Goal: Task Accomplishment & Management: Complete application form

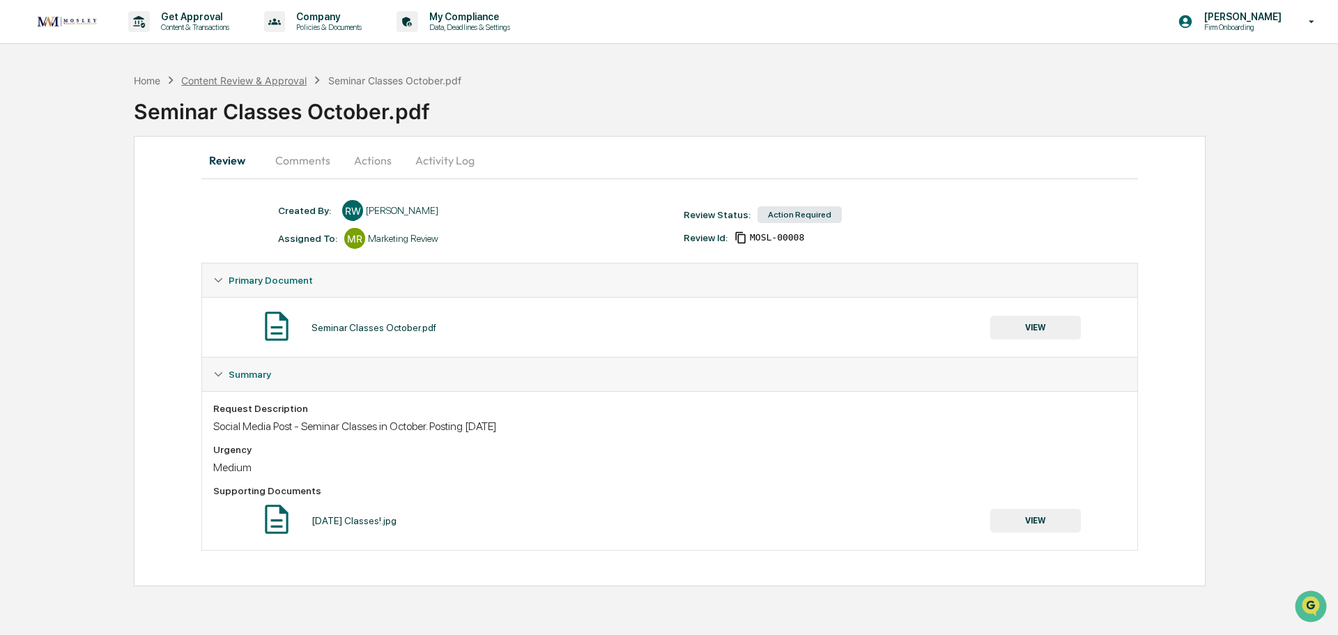
click at [215, 83] on div "Content Review & Approval" at bounding box center [243, 81] width 125 height 12
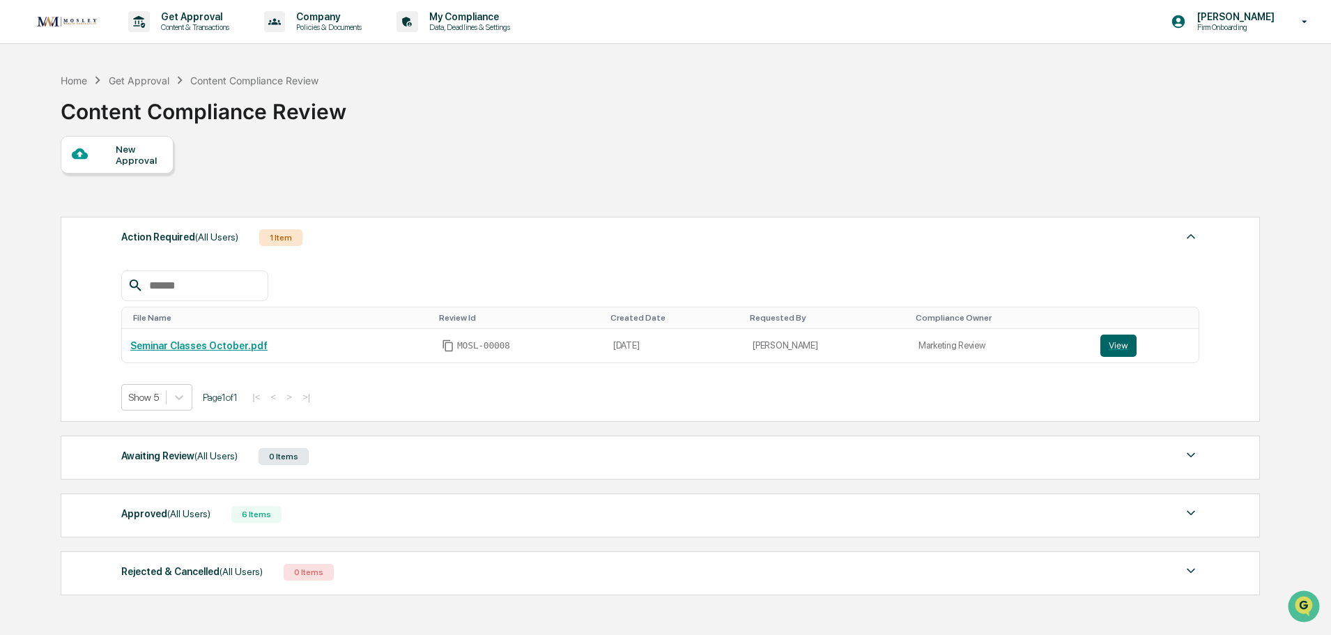
click at [116, 81] on div "Get Approval" at bounding box center [139, 81] width 61 height 12
click at [145, 82] on div "Get Approval" at bounding box center [139, 81] width 61 height 12
click at [1117, 348] on button "View" at bounding box center [1119, 346] width 36 height 22
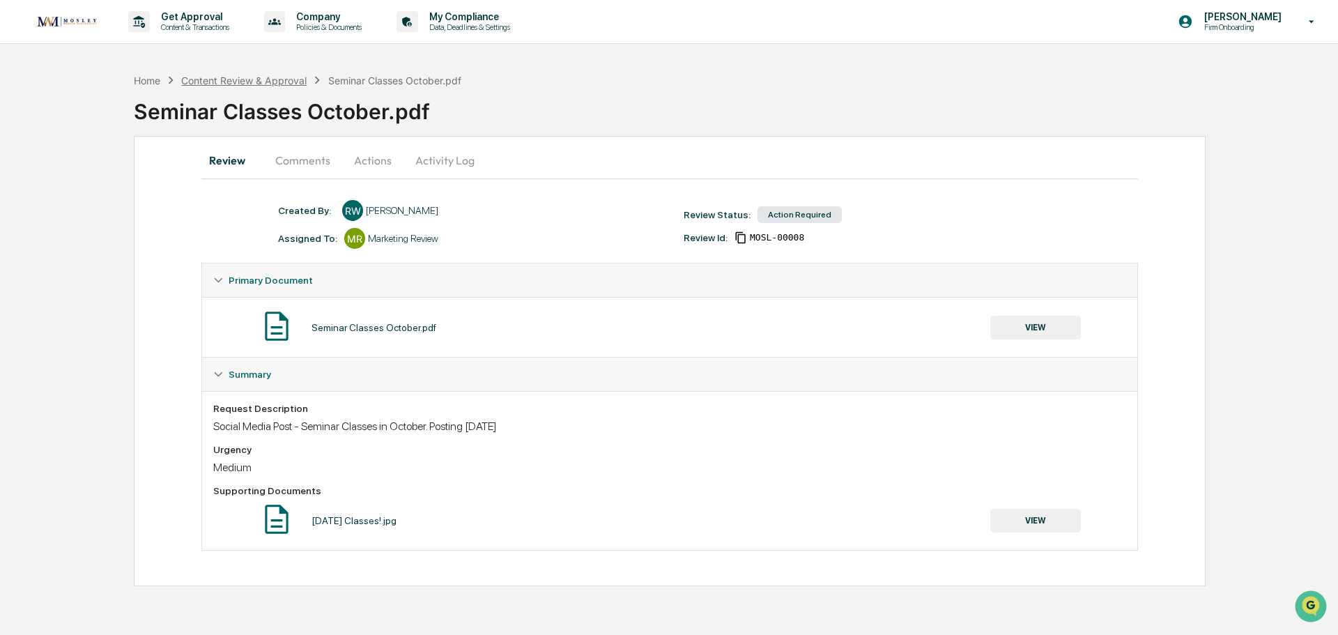
click at [249, 83] on div "Content Review & Approval" at bounding box center [243, 81] width 125 height 12
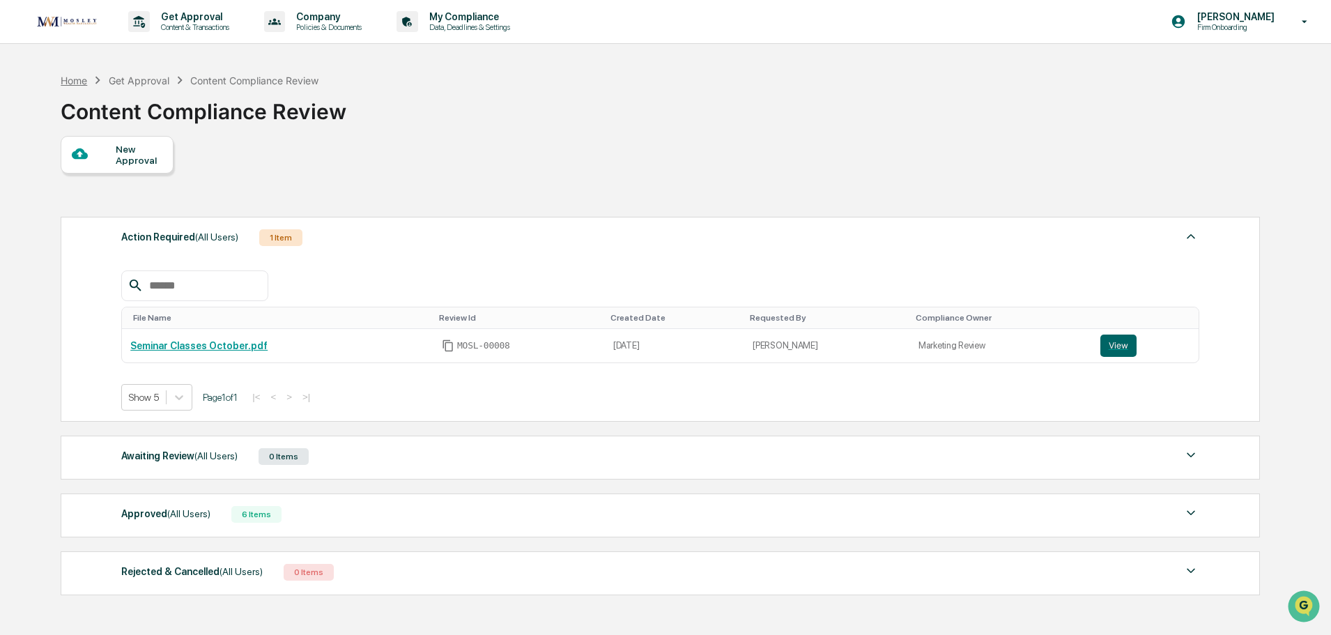
click at [78, 80] on div "Home" at bounding box center [74, 81] width 26 height 12
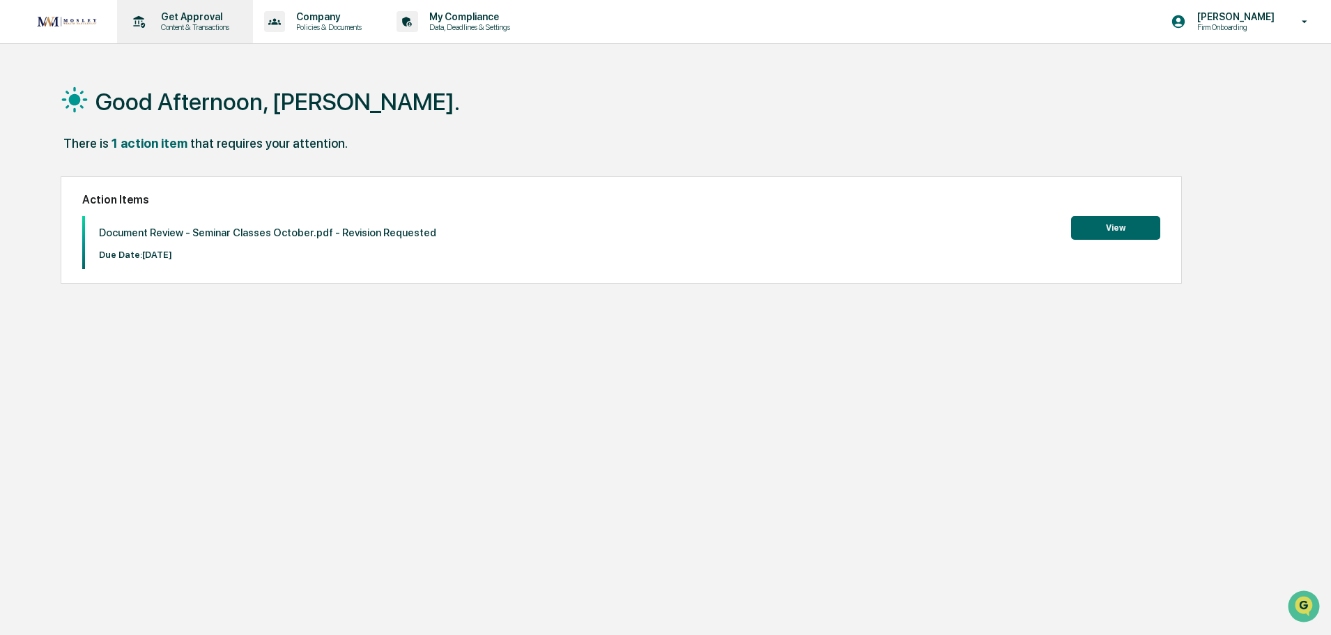
click at [186, 17] on p "Get Approval" at bounding box center [193, 16] width 86 height 11
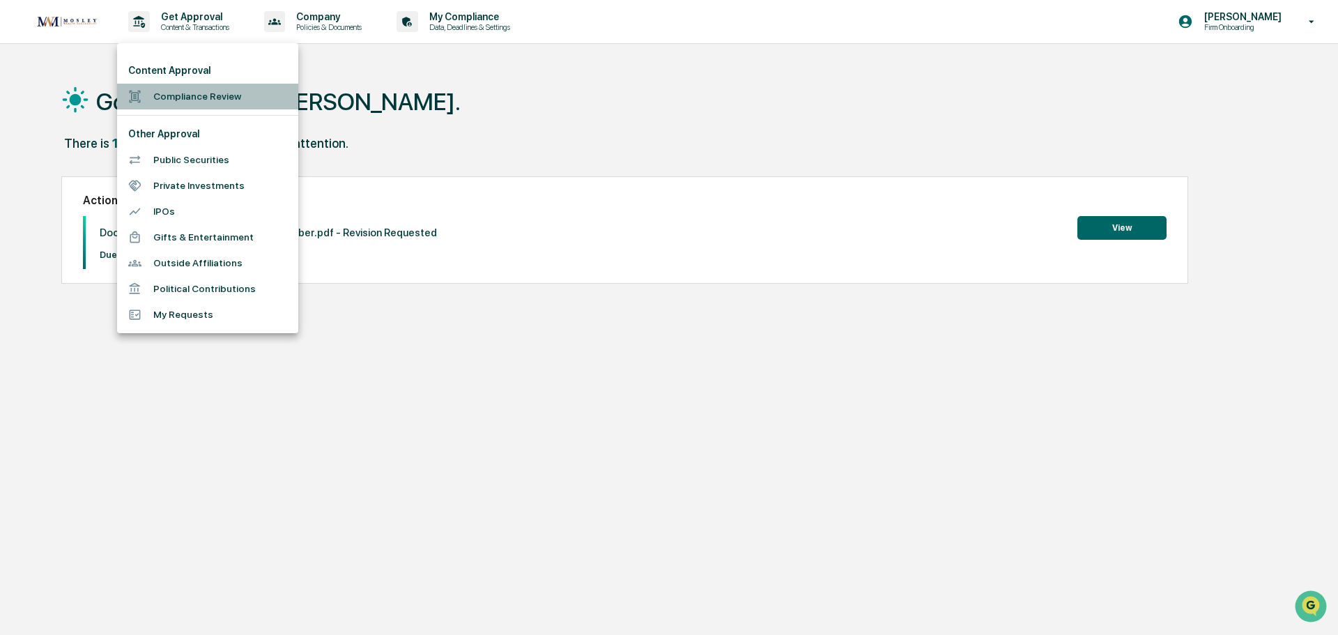
click at [187, 94] on li "Compliance Review" at bounding box center [207, 97] width 181 height 26
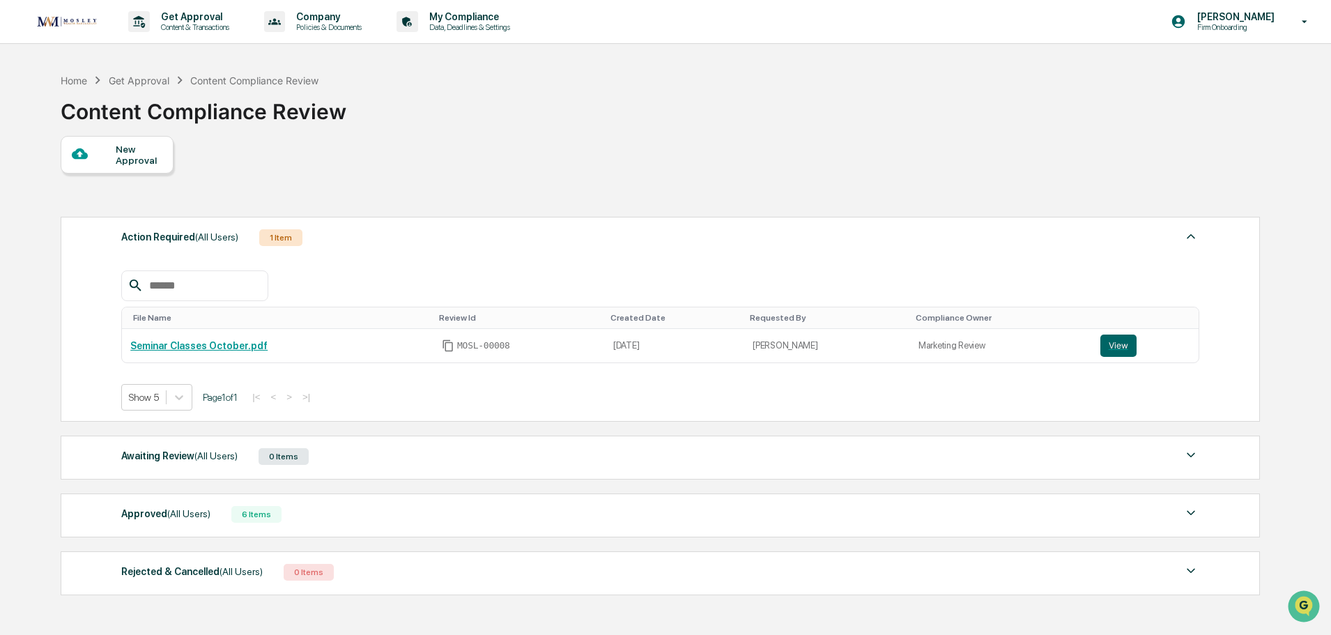
click at [275, 240] on div "1 Item" at bounding box center [280, 237] width 43 height 17
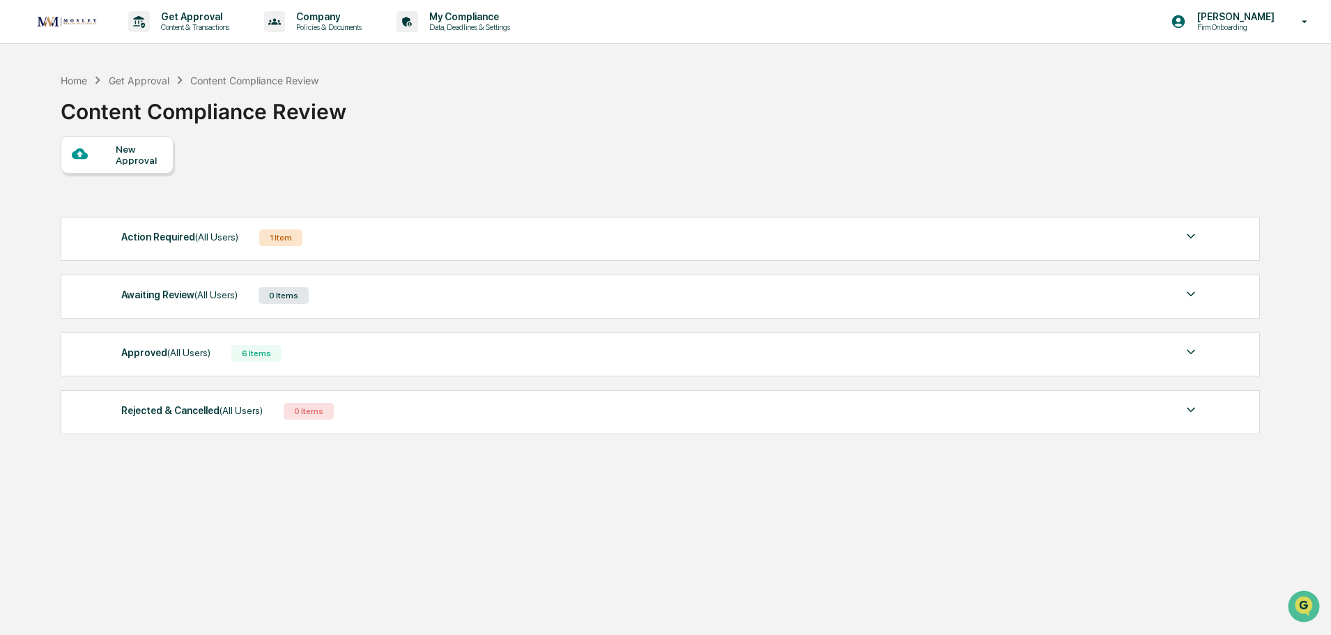
click at [590, 167] on div "New Approval" at bounding box center [660, 155] width 1198 height 38
click at [1191, 234] on img at bounding box center [1191, 236] width 17 height 17
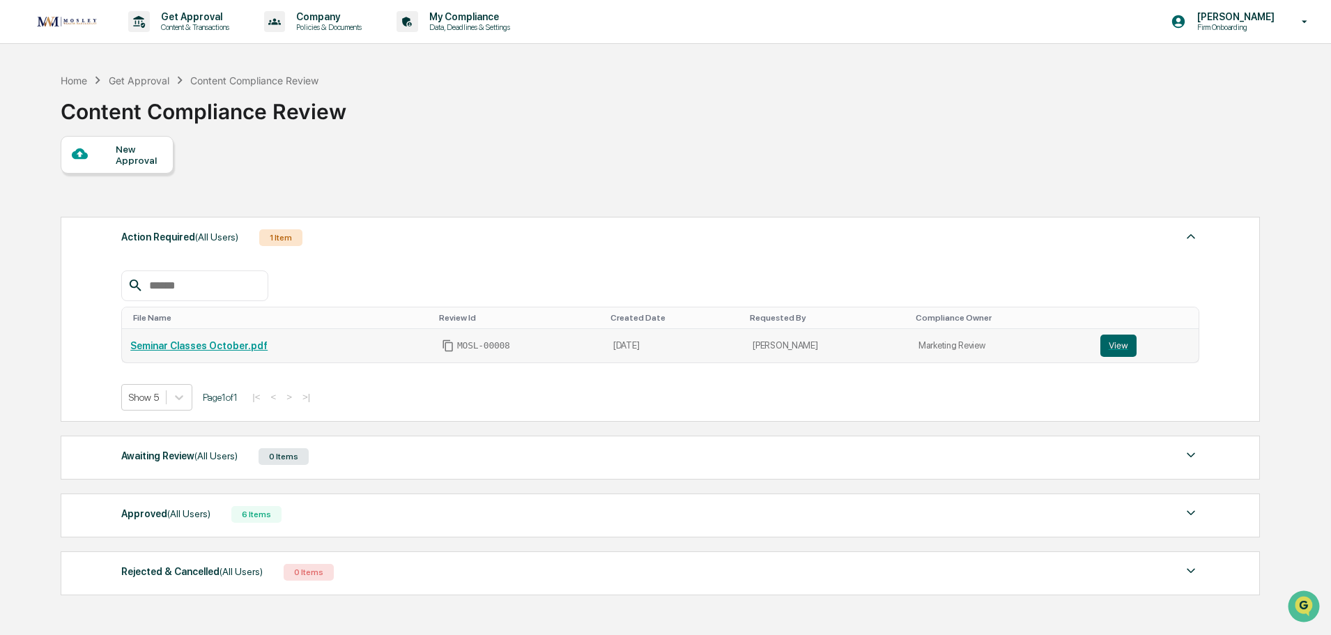
click at [213, 348] on link "Seminar Classes October.pdf" at bounding box center [198, 345] width 137 height 11
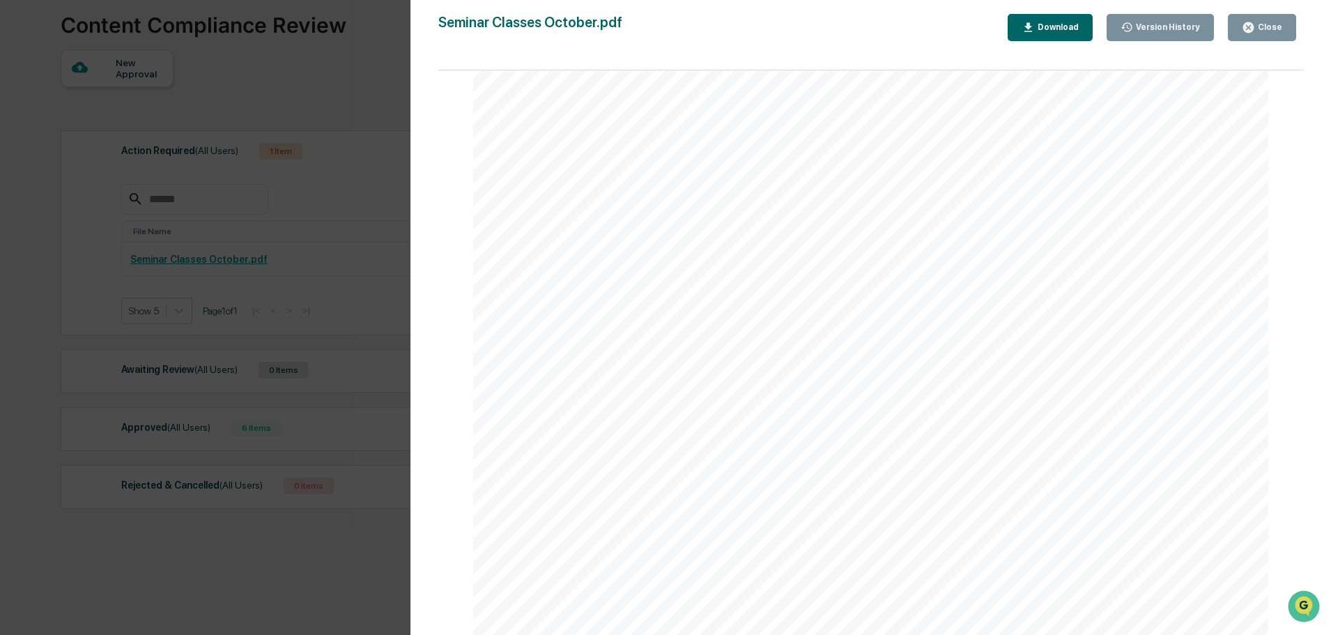
scroll to position [592, 0]
click at [1272, 25] on div "Close" at bounding box center [1268, 27] width 27 height 10
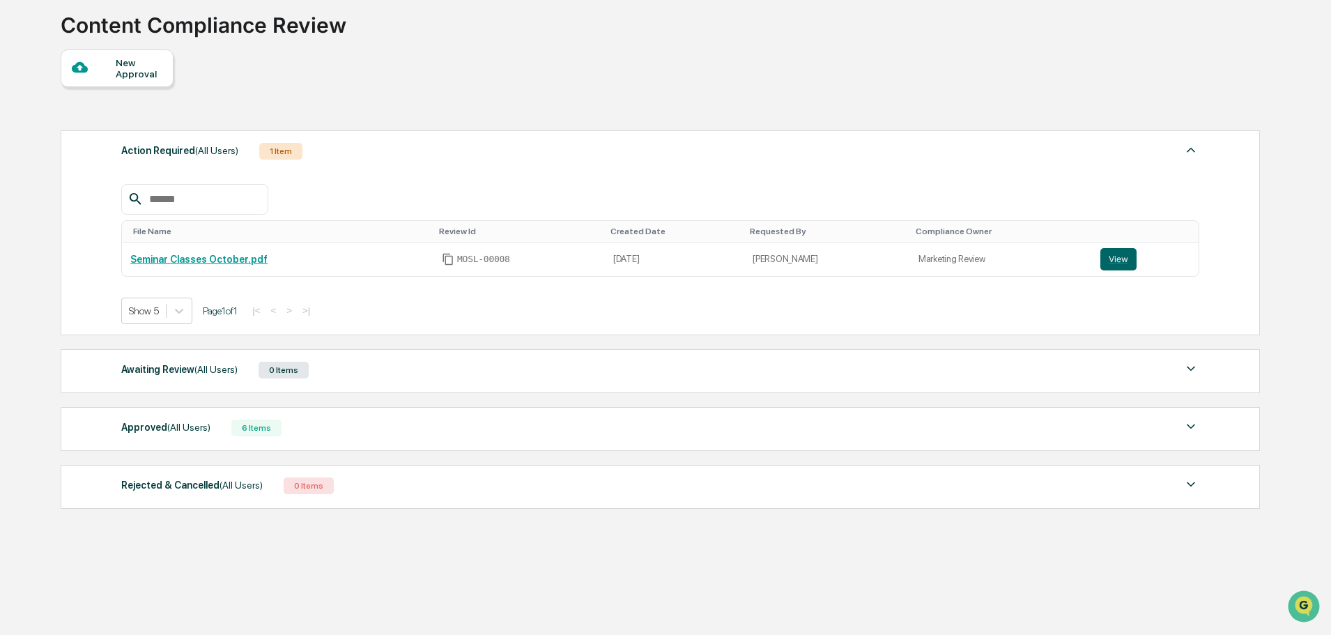
click at [1192, 151] on img at bounding box center [1191, 149] width 17 height 17
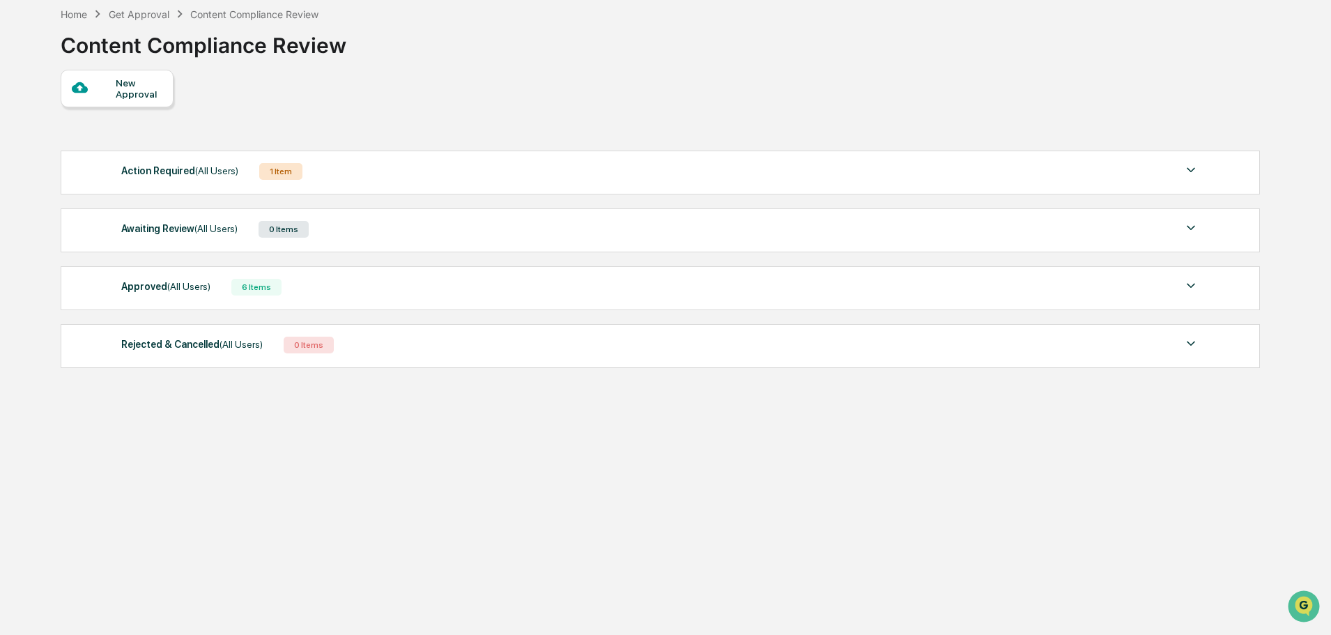
scroll to position [66, 0]
click at [132, 15] on div "Get Approval" at bounding box center [139, 14] width 61 height 12
click at [74, 13] on div "Home" at bounding box center [74, 14] width 26 height 12
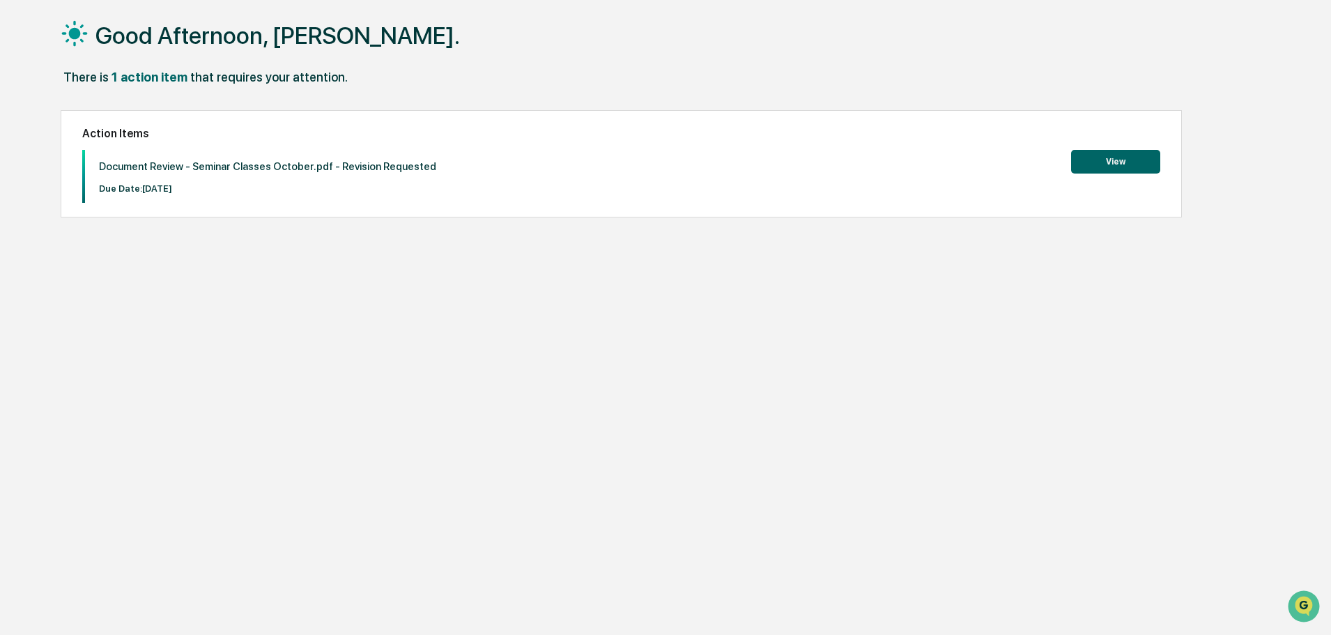
click at [1113, 163] on button "View" at bounding box center [1115, 162] width 89 height 24
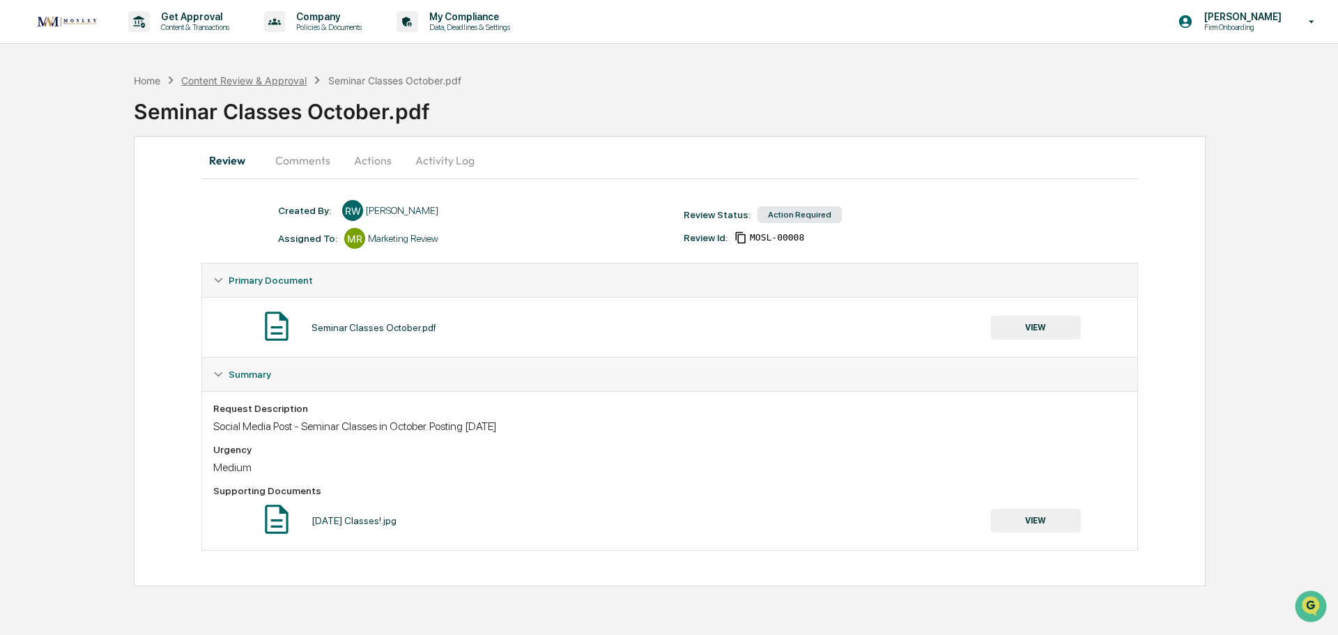
click at [233, 80] on div "Content Review & Approval" at bounding box center [243, 81] width 125 height 12
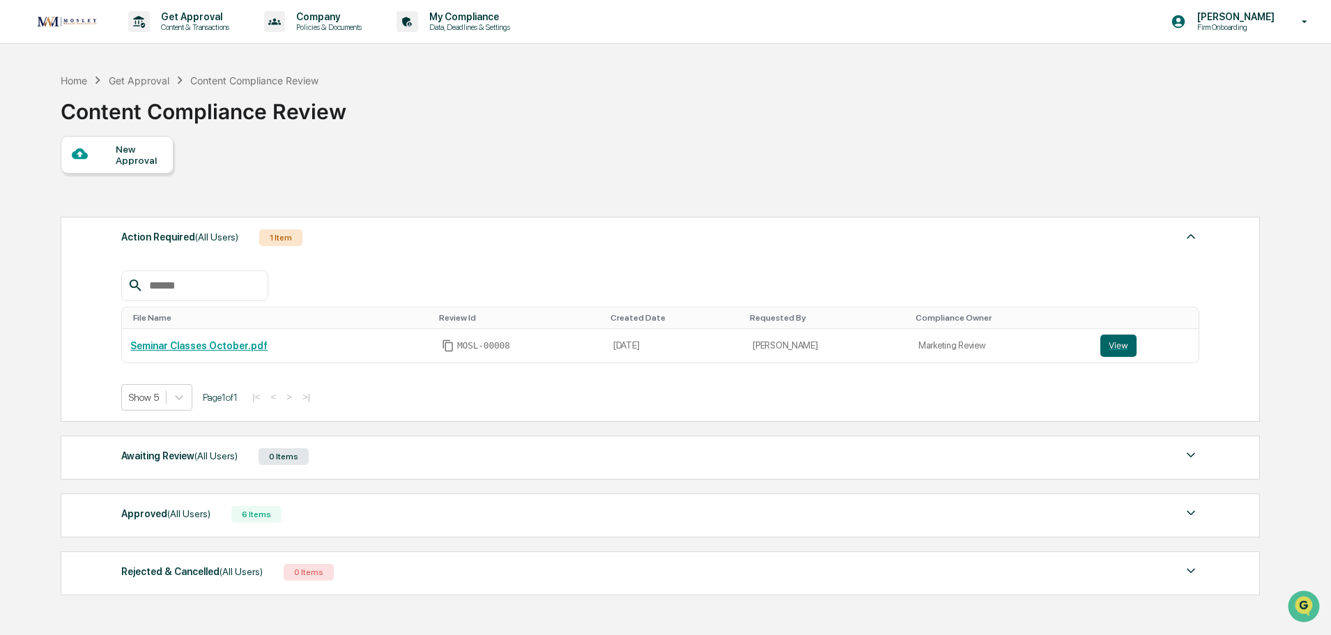
click at [256, 513] on div "6 Items" at bounding box center [256, 514] width 50 height 17
